Goal: Communication & Community: Answer question/provide support

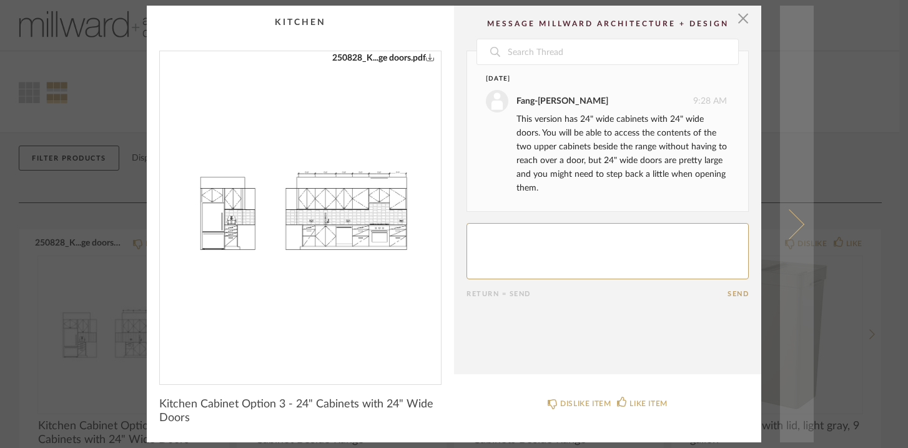
click at [797, 226] on span at bounding box center [790, 224] width 30 height 30
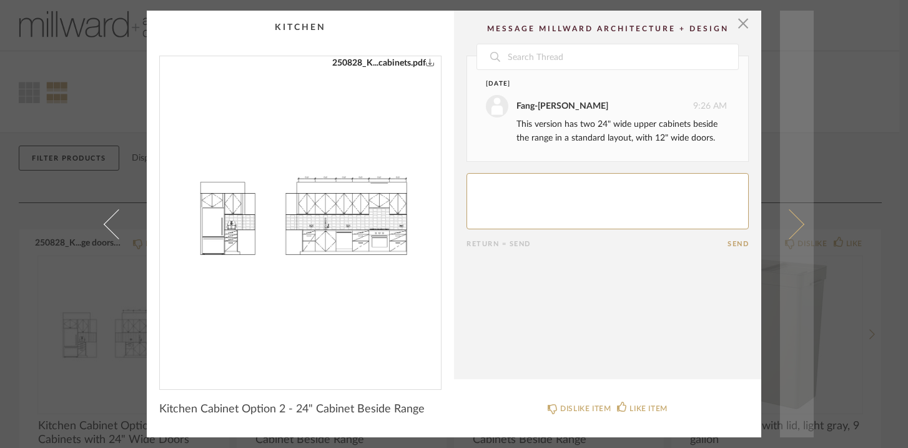
click at [795, 224] on span at bounding box center [790, 224] width 30 height 30
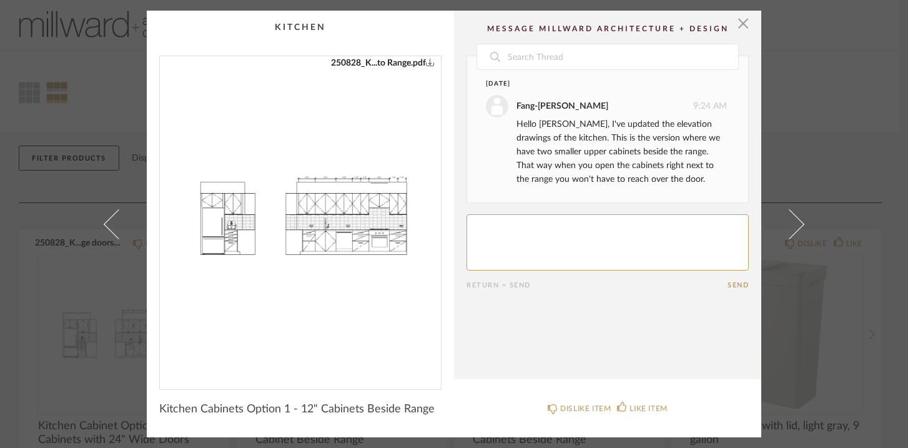
click at [384, 219] on img "0" at bounding box center [300, 217] width 281 height 323
click at [517, 227] on textarea at bounding box center [608, 242] width 282 height 56
type textarea "Great. and they both hinge on the right? is that what those triangles tell me?"
click at [730, 282] on button "Send" at bounding box center [738, 285] width 21 height 8
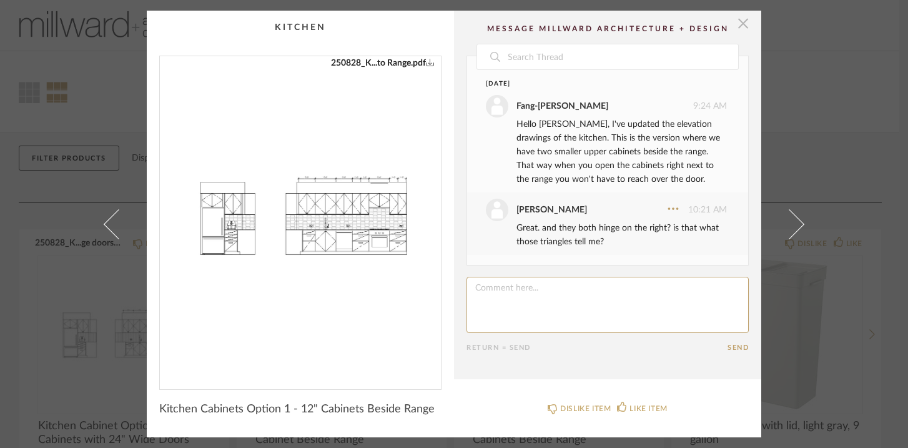
click at [739, 23] on span "button" at bounding box center [743, 23] width 25 height 25
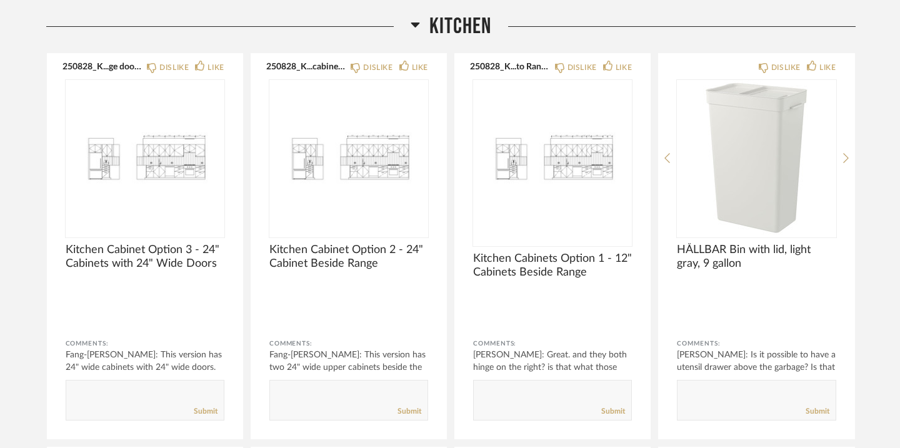
scroll to position [184, 0]
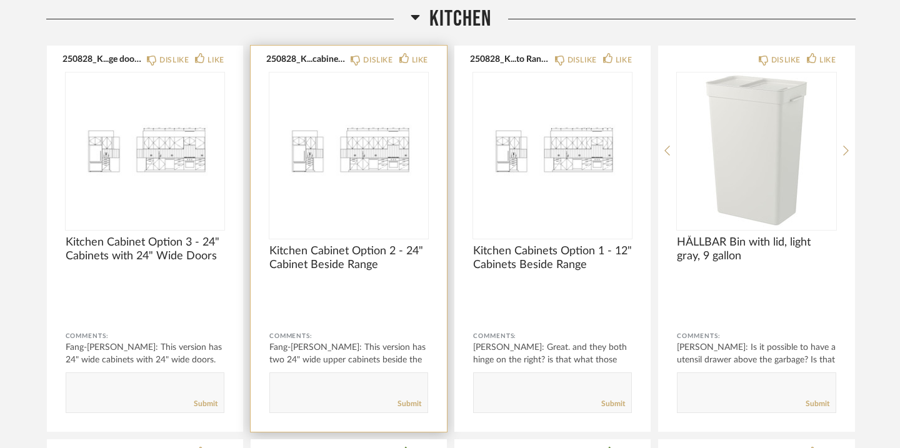
click at [385, 188] on img "0" at bounding box center [348, 150] width 159 height 156
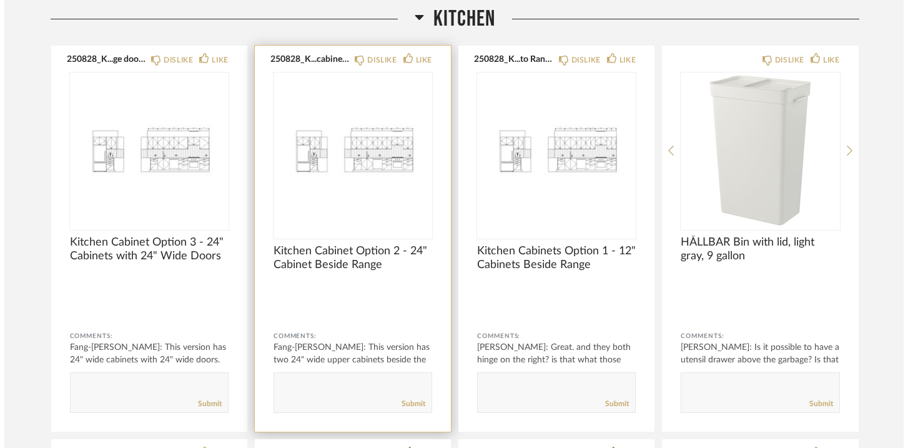
scroll to position [0, 0]
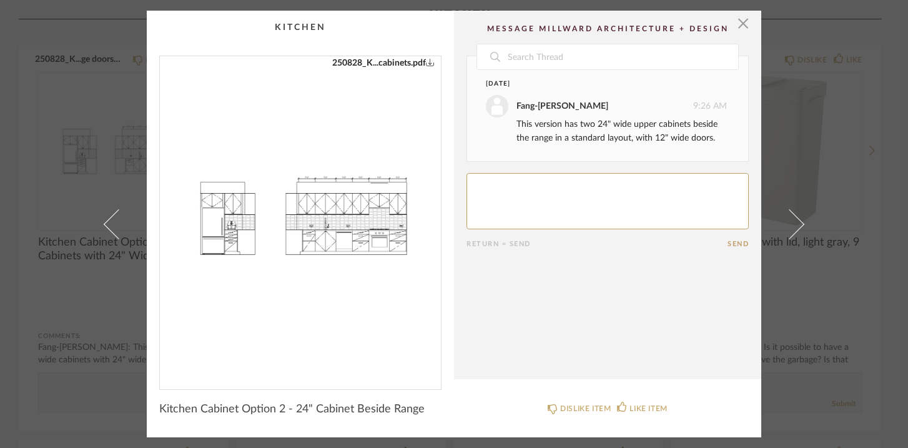
click at [479, 189] on textarea at bounding box center [608, 201] width 282 height 56
type textarea "okay...i would have to step away from the range to open them. right?"
click at [728, 241] on button "Send" at bounding box center [738, 244] width 21 height 8
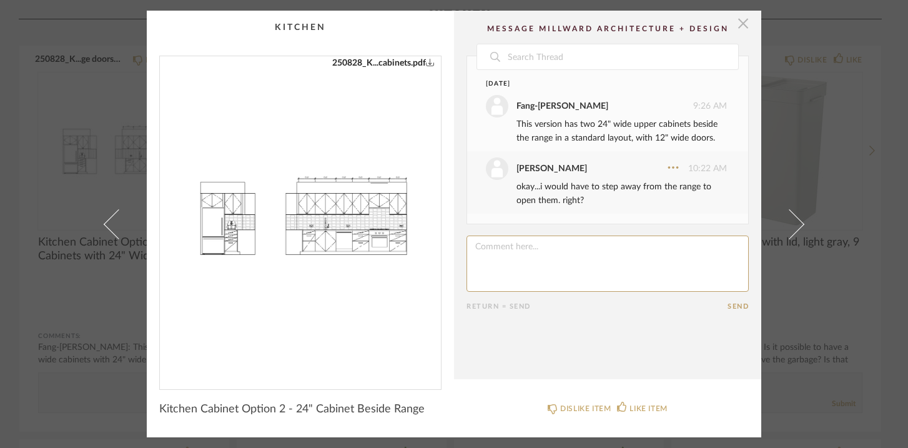
click at [740, 25] on span "button" at bounding box center [743, 23] width 25 height 25
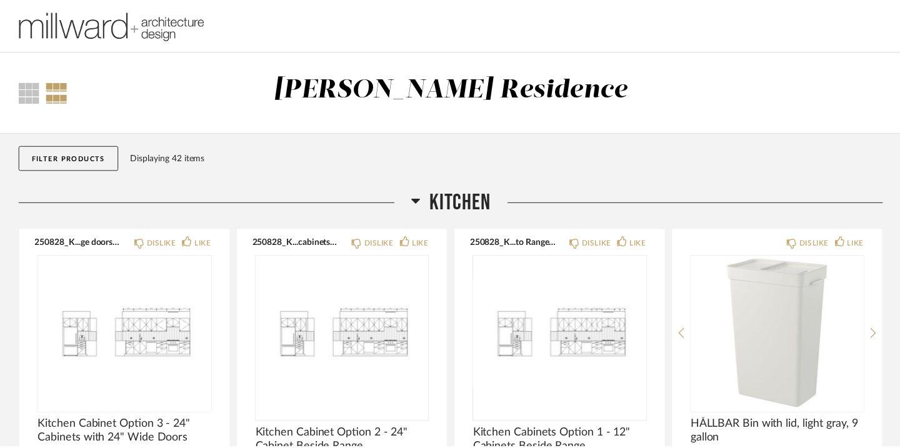
scroll to position [184, 0]
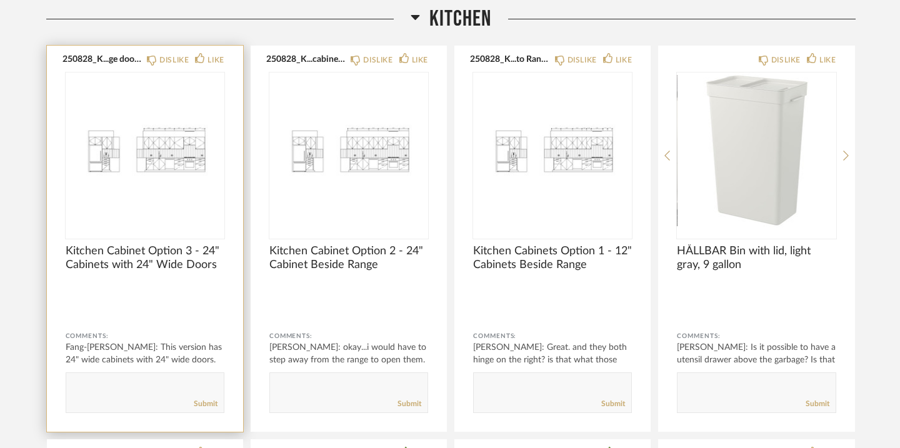
click at [163, 209] on img "0" at bounding box center [145, 150] width 159 height 156
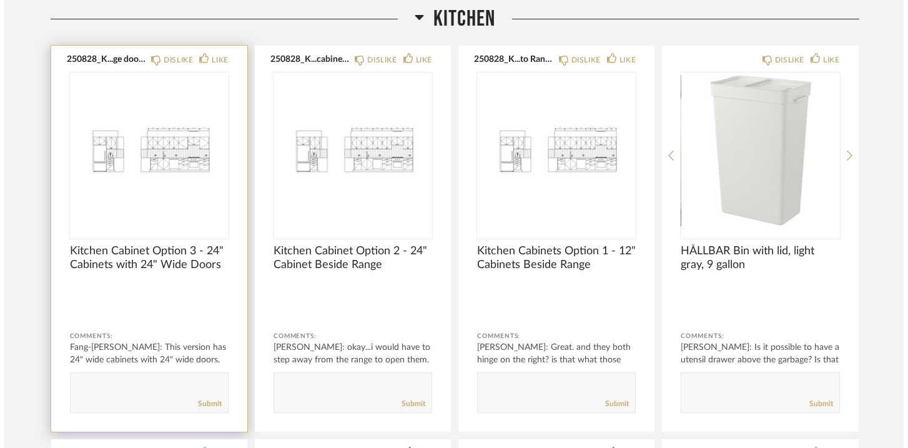
scroll to position [0, 0]
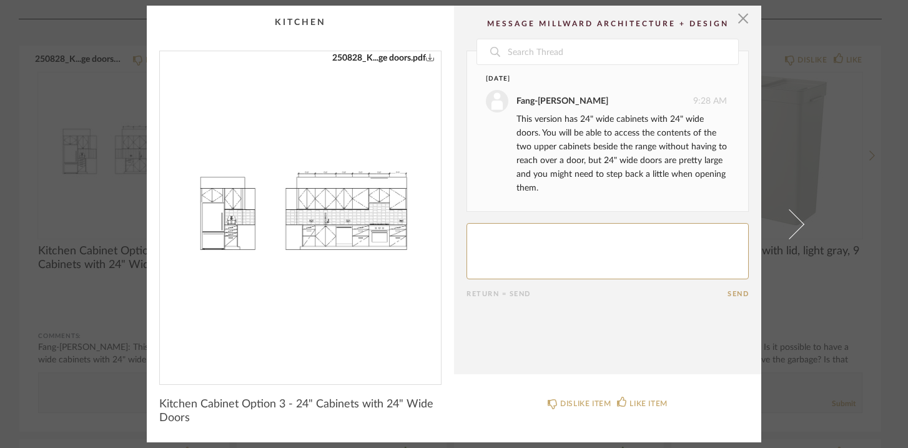
click at [576, 244] on textarea at bounding box center [608, 251] width 282 height 56
type textarea "got it."
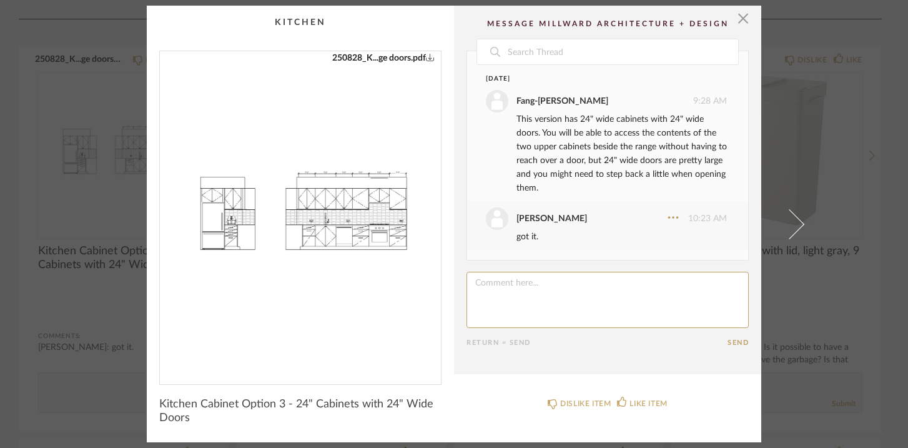
click at [843, 131] on div "× 250828_K...ge doors.pdf Date Today Fang-Ting Lee 9:28 AM This version has 24"…" at bounding box center [454, 224] width 908 height 448
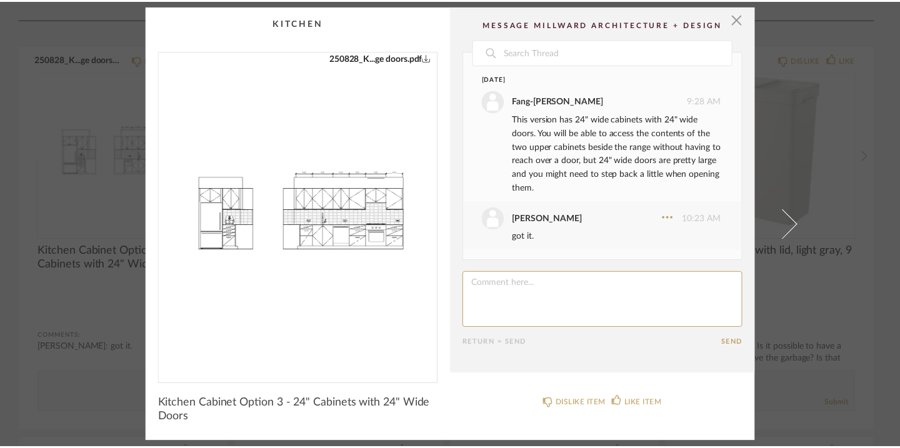
scroll to position [184, 0]
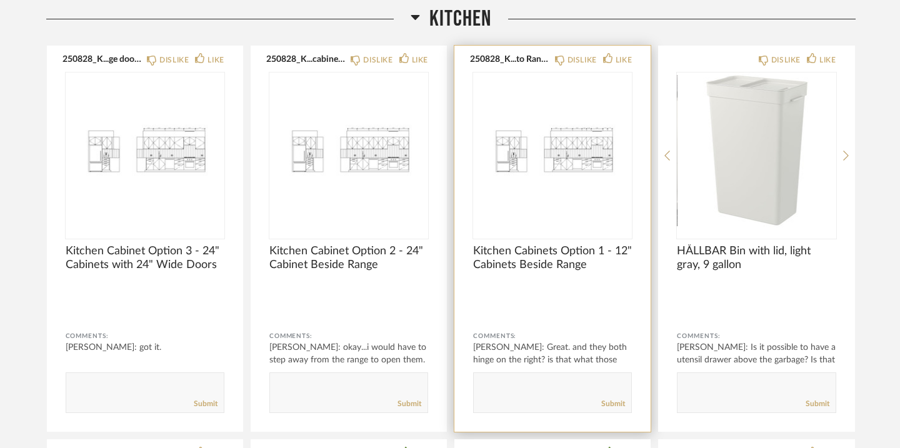
click at [592, 192] on img "0" at bounding box center [552, 150] width 159 height 156
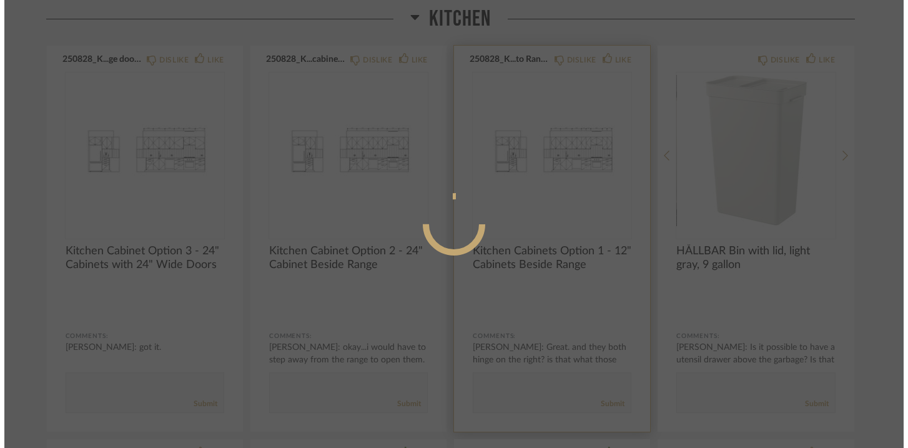
scroll to position [0, 0]
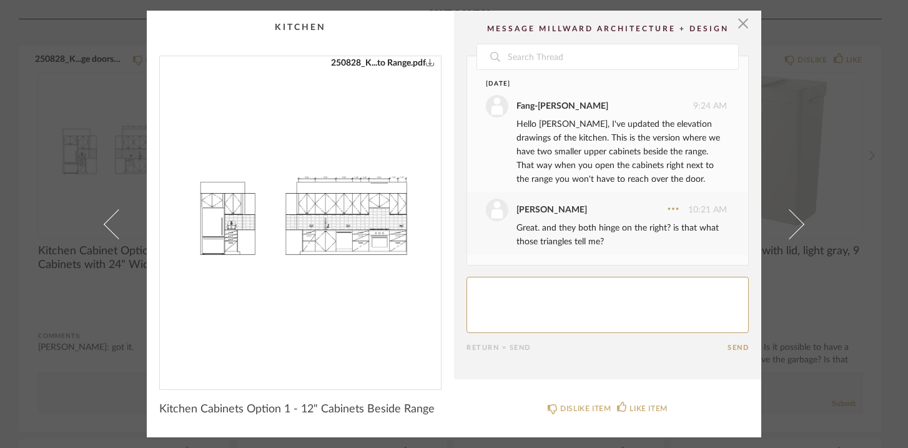
click at [509, 287] on textarea at bounding box center [608, 305] width 282 height 56
type textarea "I think this is the one i want."
click at [737, 348] on button "Send" at bounding box center [738, 348] width 21 height 8
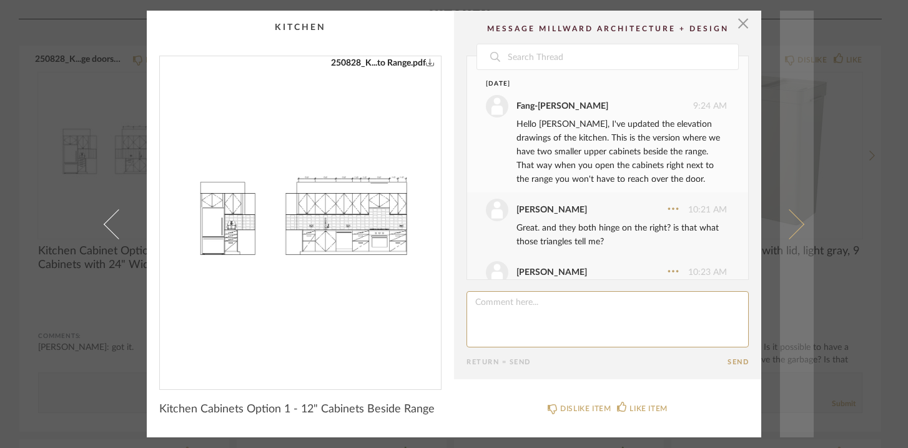
scroll to position [34, 0]
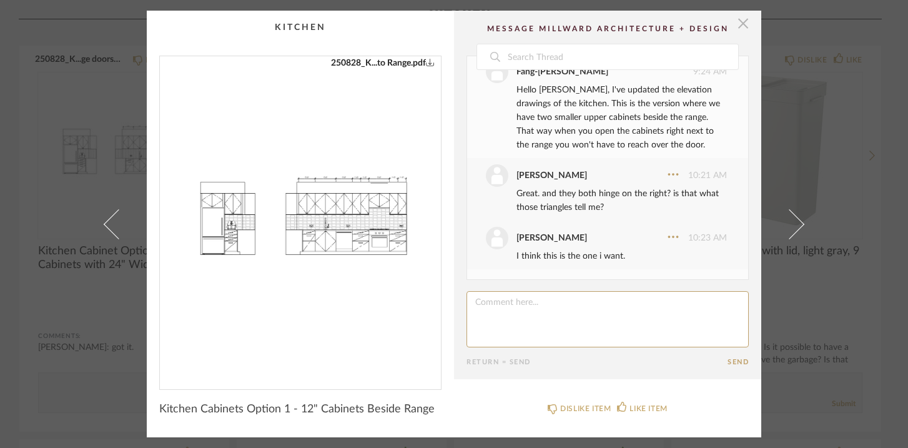
click at [743, 27] on span "button" at bounding box center [743, 23] width 25 height 25
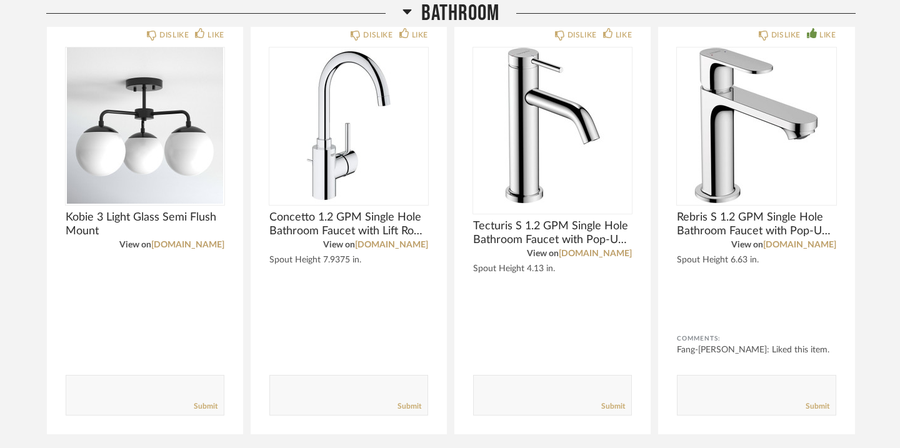
scroll to position [1559, 0]
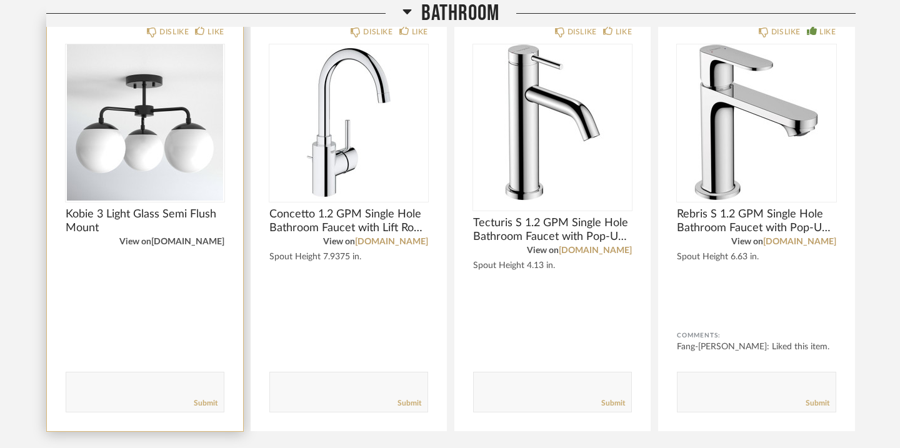
click at [191, 244] on link "[DOMAIN_NAME]" at bounding box center [187, 241] width 73 height 9
click at [120, 380] on textarea at bounding box center [144, 386] width 157 height 17
paste textarea "[URL][DOMAIN_NAME][PERSON_NAME]"
type textarea "is this too small? or just perfect! https://www.jossandmain.com/lighting/pdp/jo…"
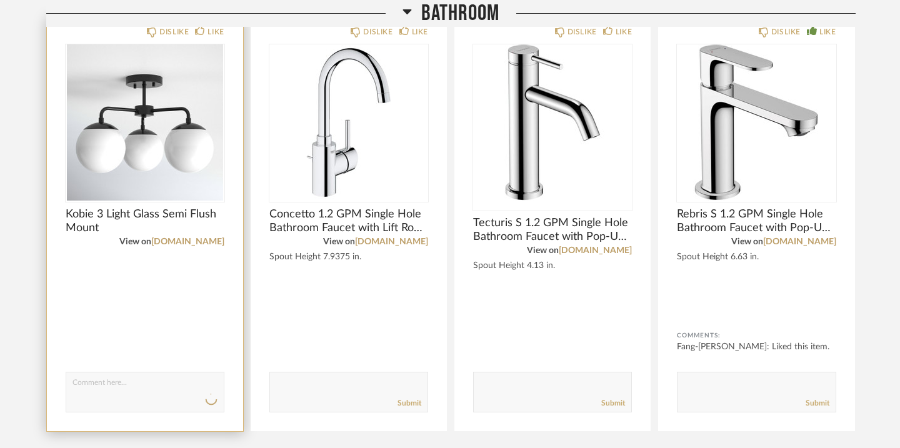
scroll to position [0, 0]
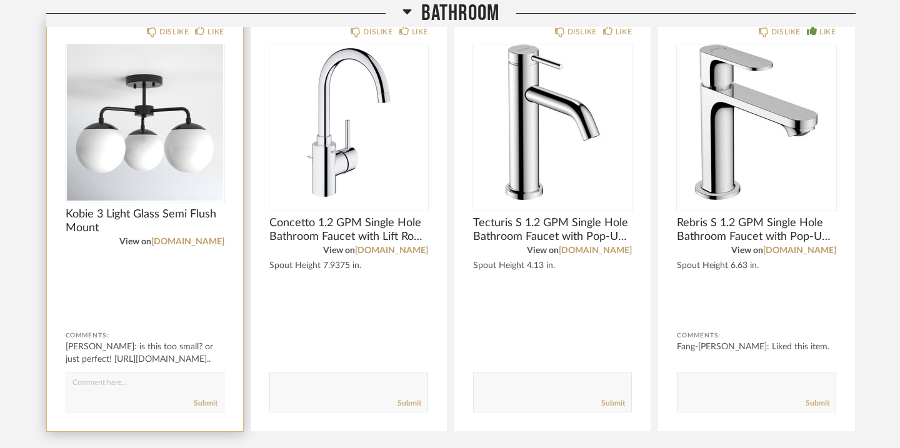
click at [89, 380] on textarea at bounding box center [144, 386] width 157 height 17
paste textarea "[URL][DOMAIN_NAME]"
type textarea "or this: https://www.jossandmain.com/lighting/pdp/allmodern-childerley-1-light-…"
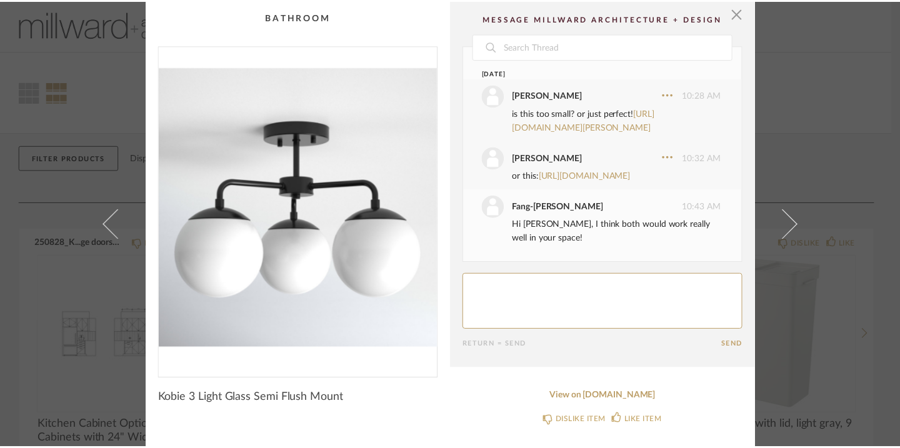
scroll to position [76, 0]
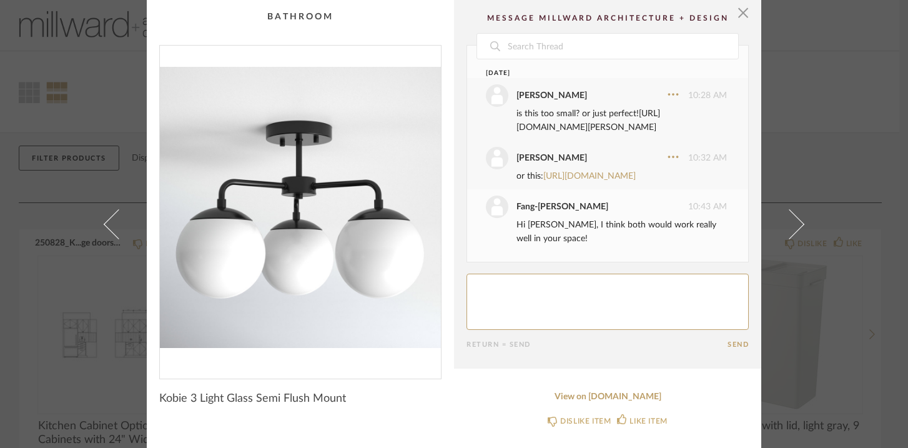
click at [541, 109] on link "[URL][DOMAIN_NAME][PERSON_NAME]" at bounding box center [589, 120] width 144 height 22
click at [607, 172] on link "[URL][DOMAIN_NAME]" at bounding box center [590, 176] width 92 height 9
click at [738, 17] on span "button" at bounding box center [743, 12] width 25 height 25
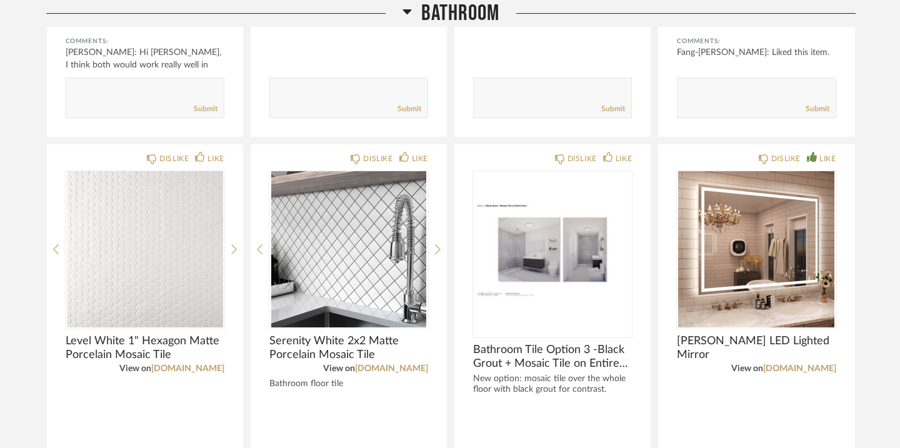
scroll to position [958, 0]
